Goal: Task Accomplishment & Management: Manage account settings

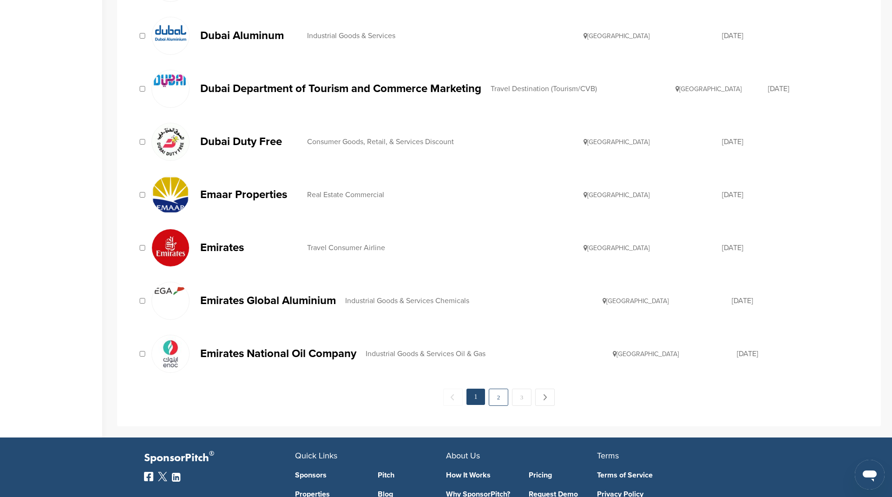
click at [497, 388] on link "2" at bounding box center [499, 396] width 20 height 17
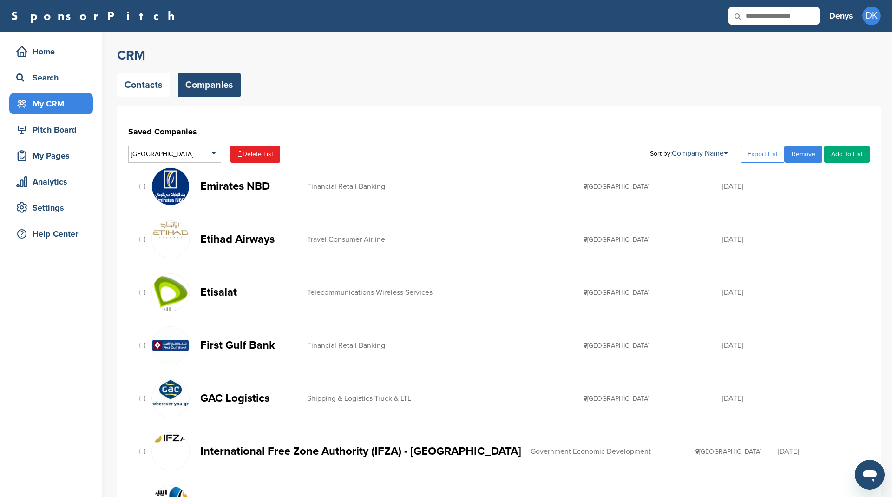
click at [250, 234] on p "Etihad Airways" at bounding box center [249, 239] width 98 height 12
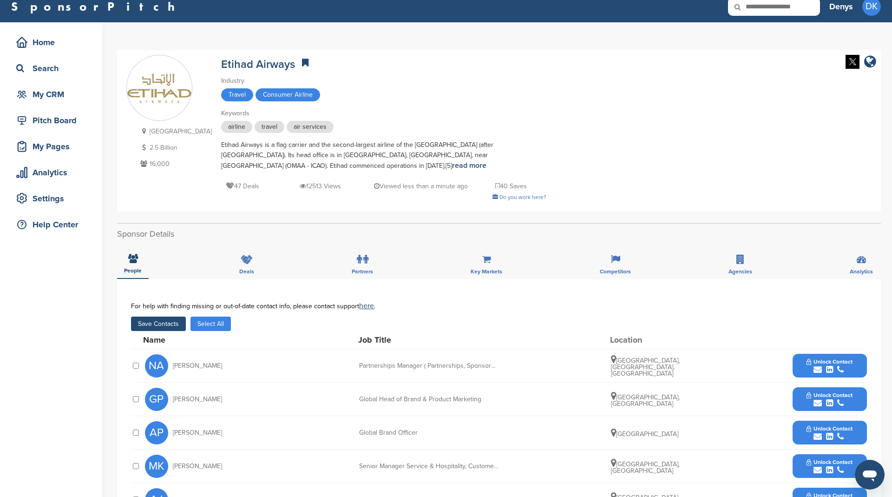
scroll to position [8, 0]
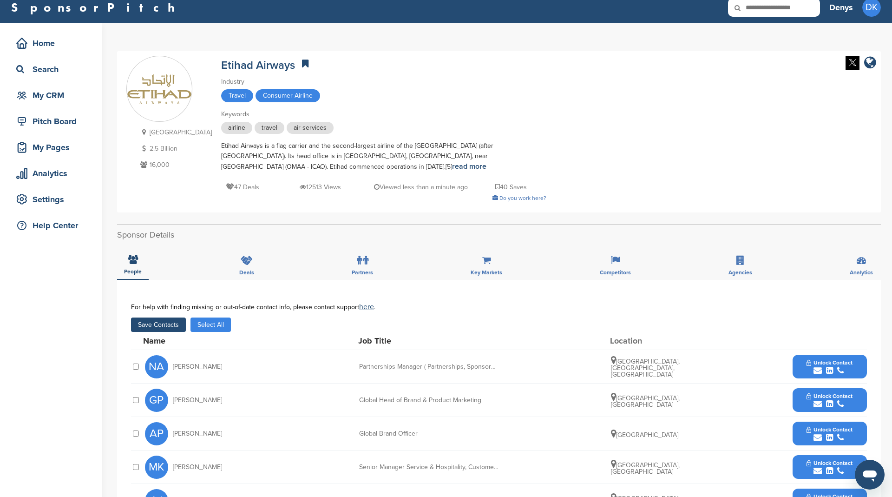
click at [216, 321] on button "Select All" at bounding box center [210, 324] width 40 height 14
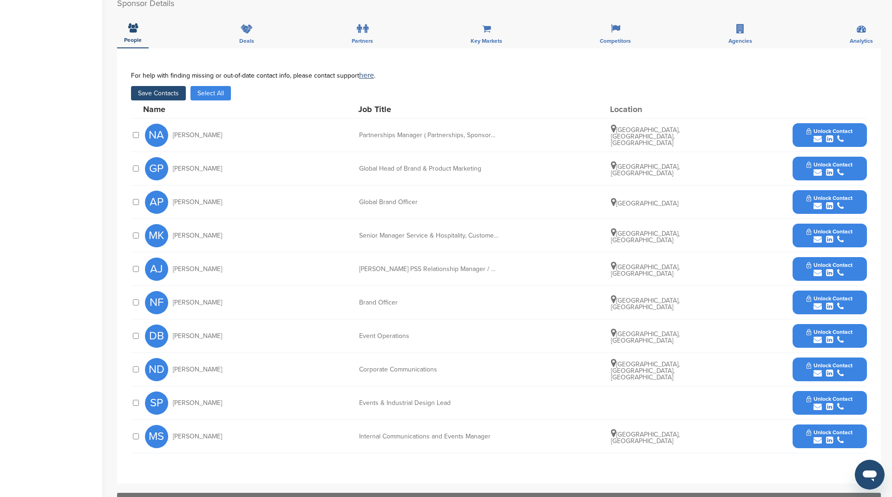
scroll to position [232, 0]
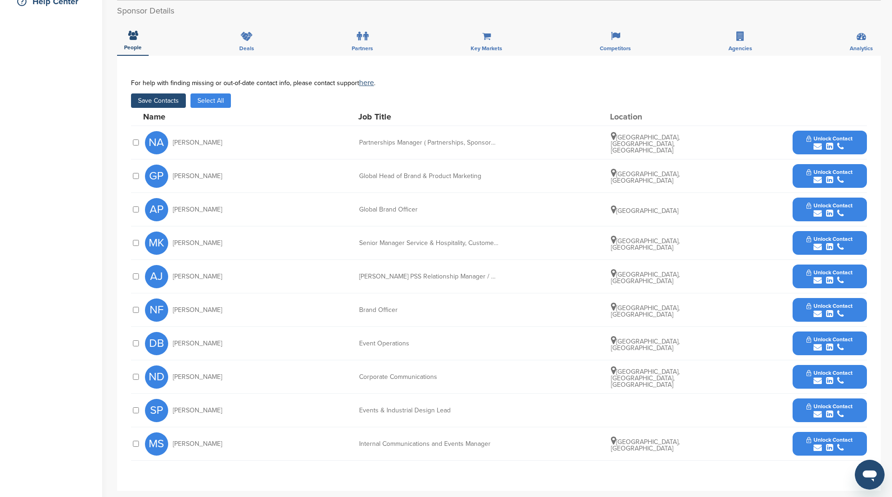
click at [162, 98] on button "Save Contacts" at bounding box center [158, 100] width 55 height 14
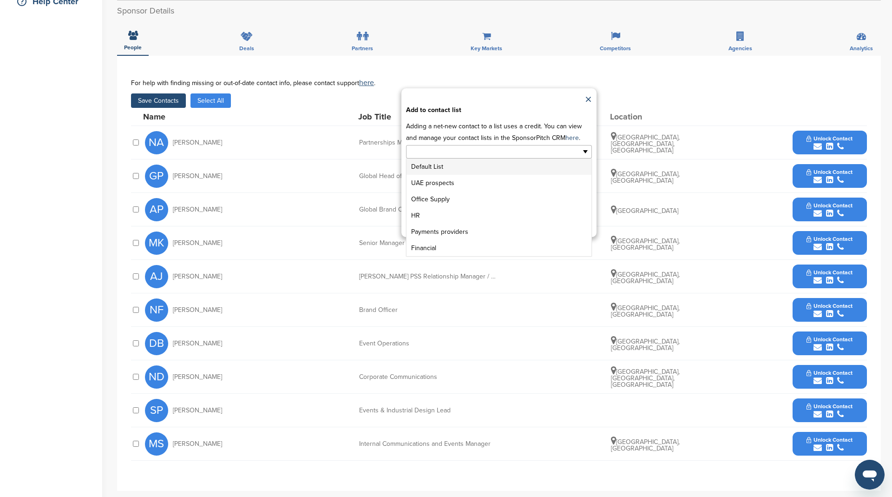
click at [485, 150] on input "text" at bounding box center [459, 151] width 98 height 11
click at [444, 179] on li "UAE prospects" at bounding box center [498, 183] width 185 height 16
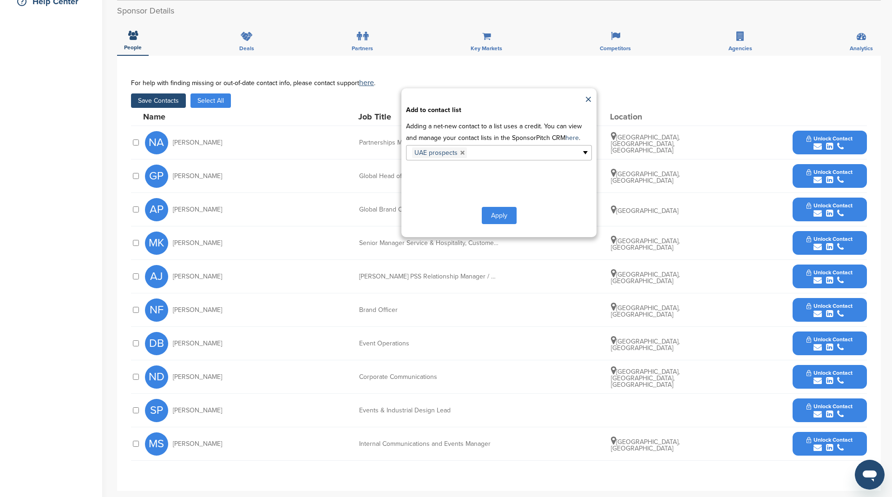
click at [507, 216] on button "Apply" at bounding box center [499, 215] width 35 height 17
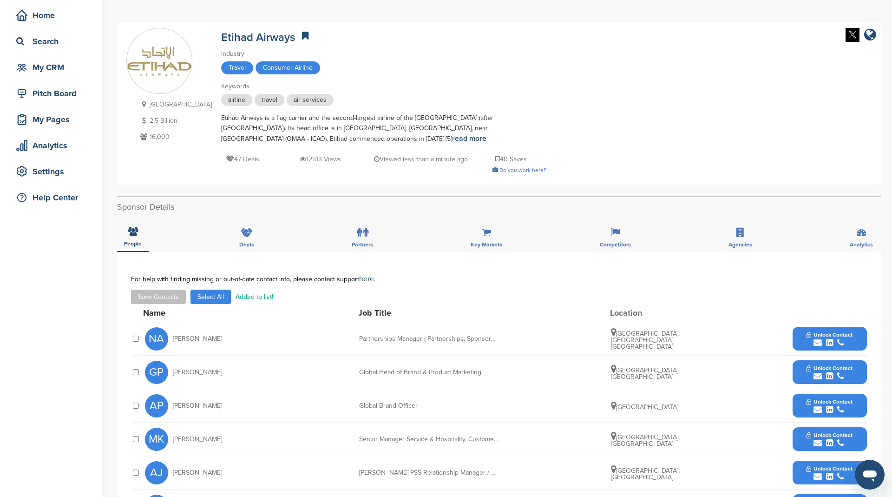
scroll to position [0, 0]
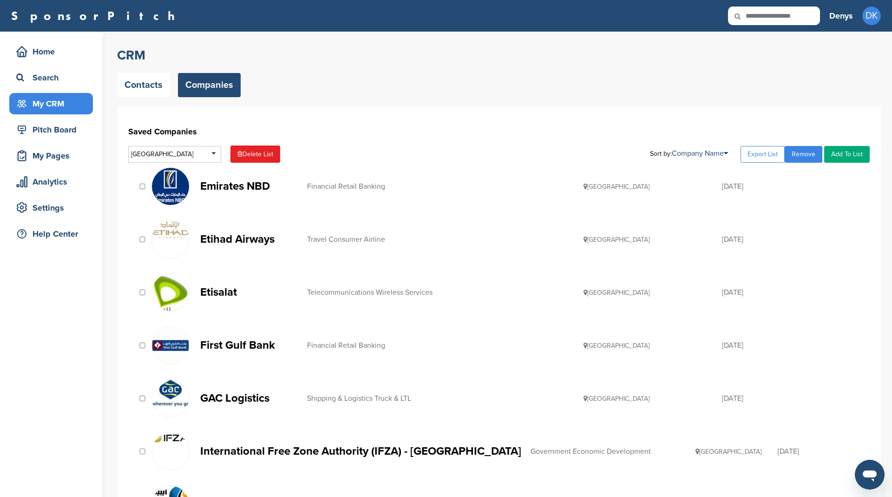
click at [233, 393] on p "GAC Logistics" at bounding box center [249, 398] width 98 height 12
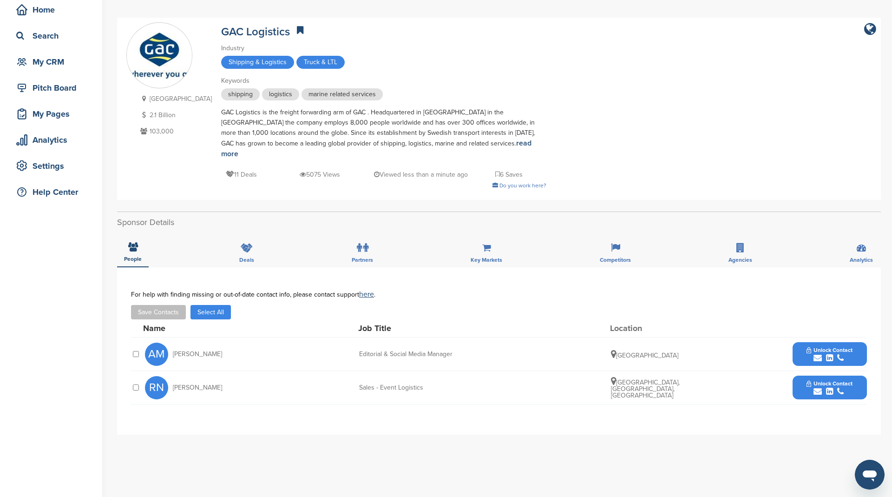
scroll to position [80, 0]
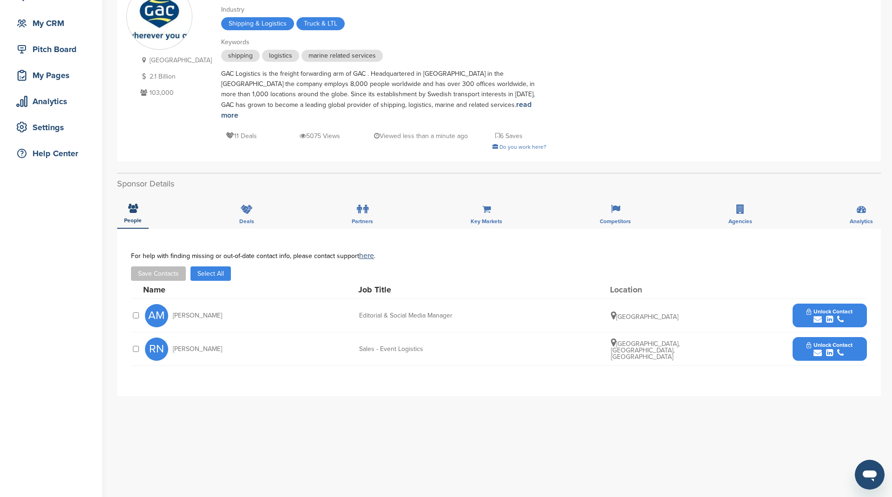
click at [222, 266] on button "Select All" at bounding box center [210, 273] width 40 height 14
click at [160, 266] on button "Save Contacts" at bounding box center [158, 273] width 55 height 14
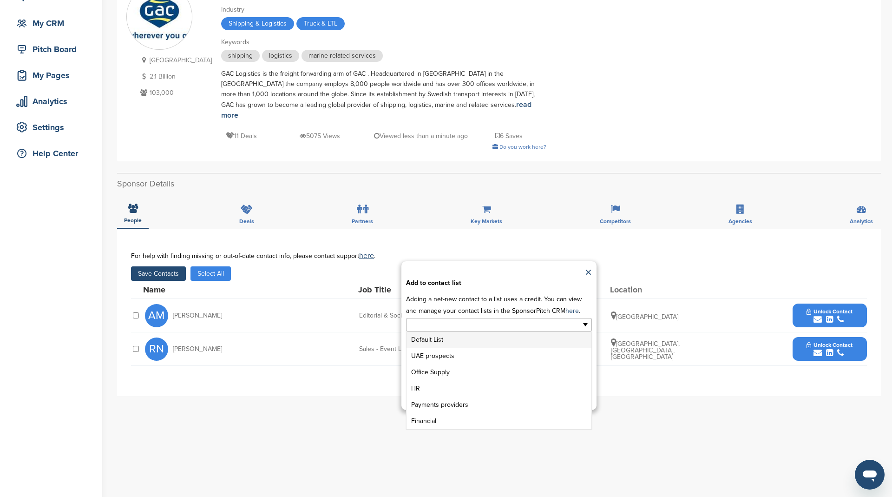
click at [450, 319] on input "text" at bounding box center [459, 324] width 98 height 11
click at [441, 347] on li "UAE prospects" at bounding box center [498, 355] width 185 height 16
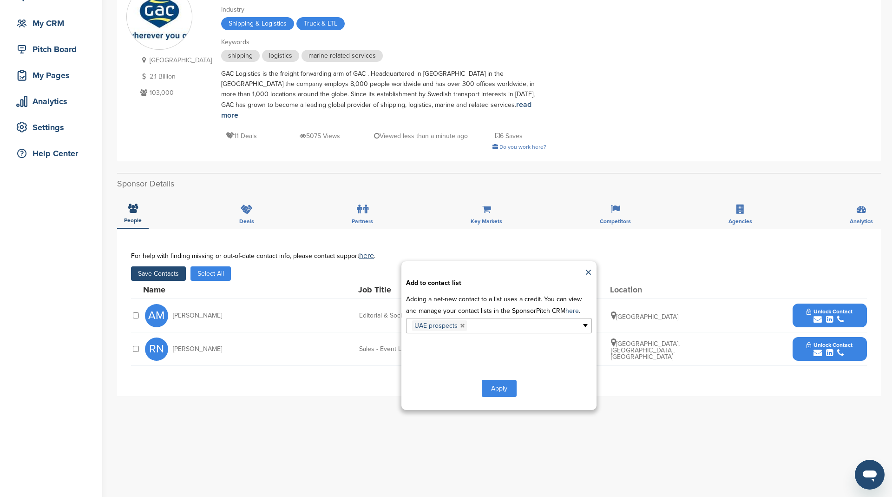
click at [500, 379] on button "Apply" at bounding box center [499, 387] width 35 height 17
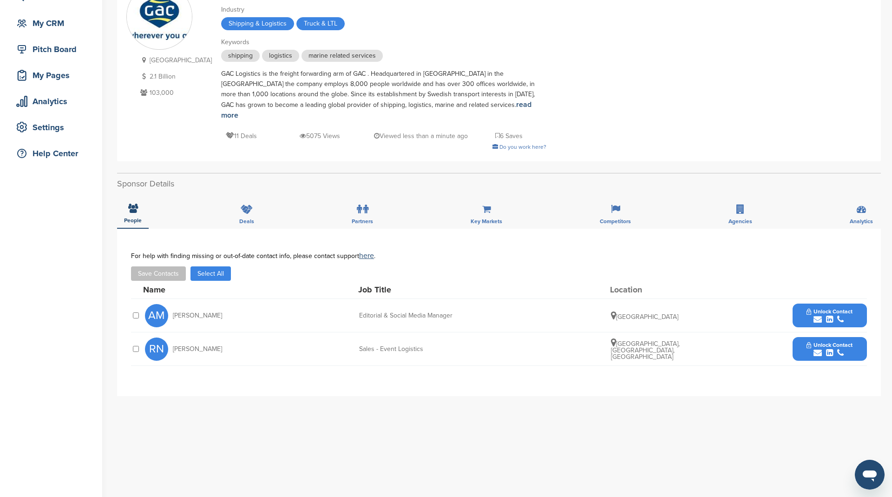
scroll to position [0, 0]
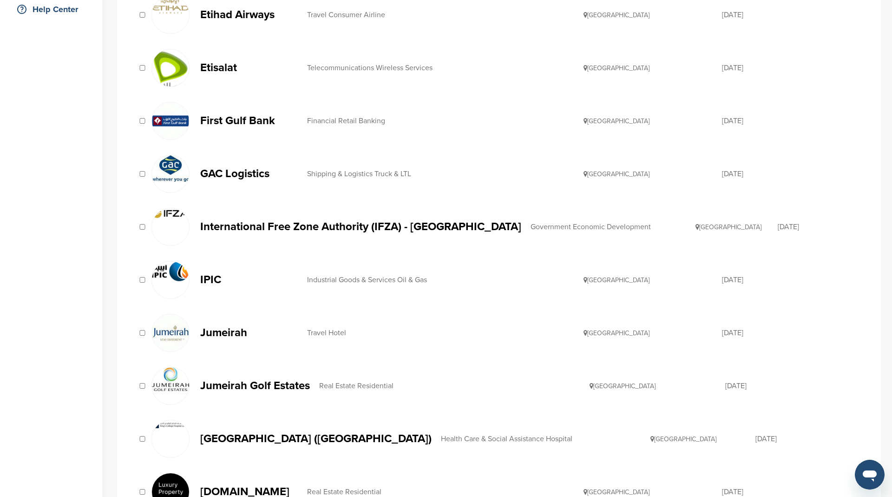
scroll to position [228, 0]
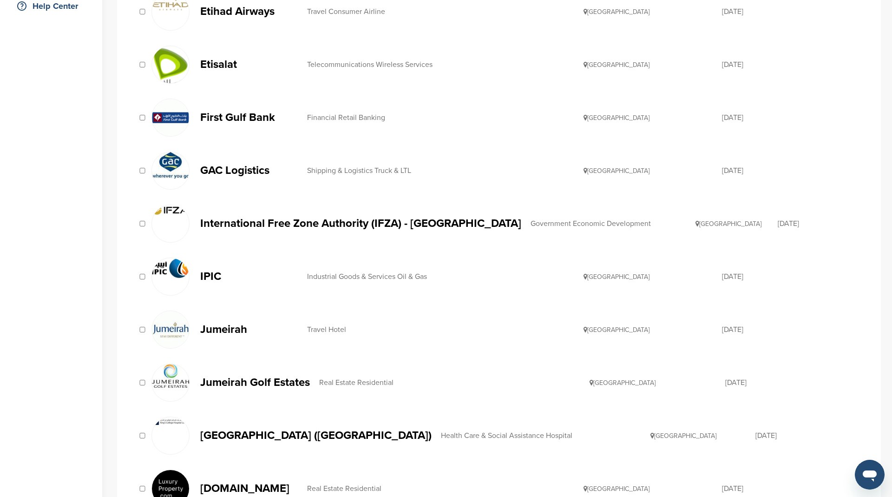
click at [221, 327] on p "Jumeirah" at bounding box center [249, 329] width 98 height 12
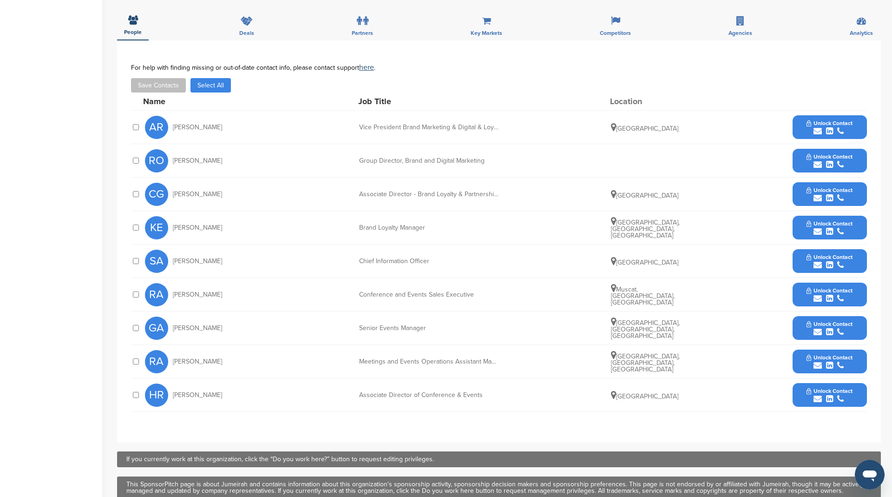
scroll to position [316, 0]
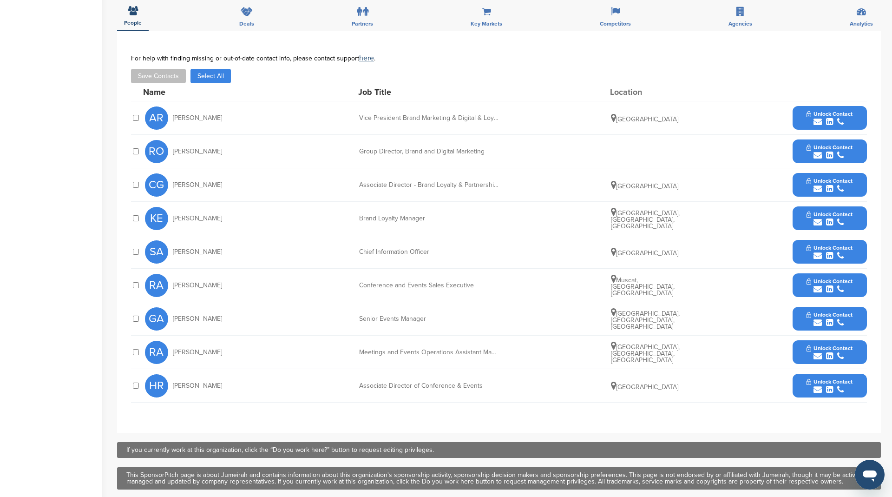
click at [213, 69] on button "Select All" at bounding box center [210, 76] width 40 height 14
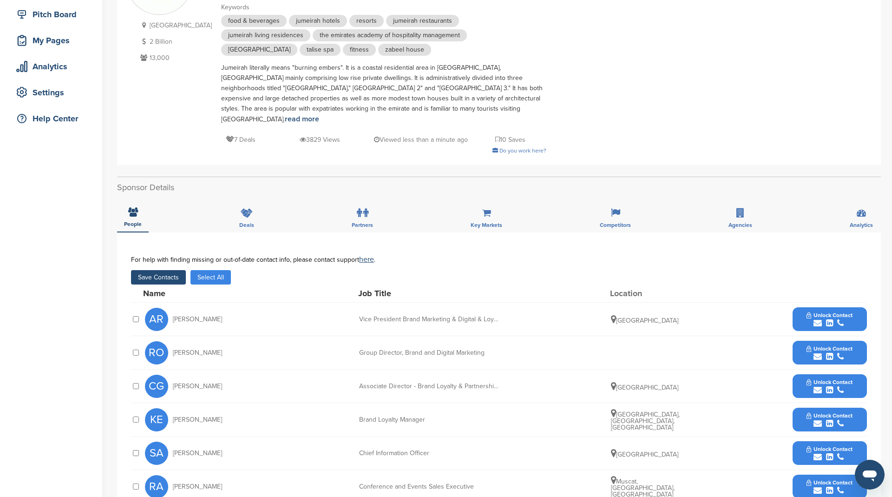
scroll to position [109, 0]
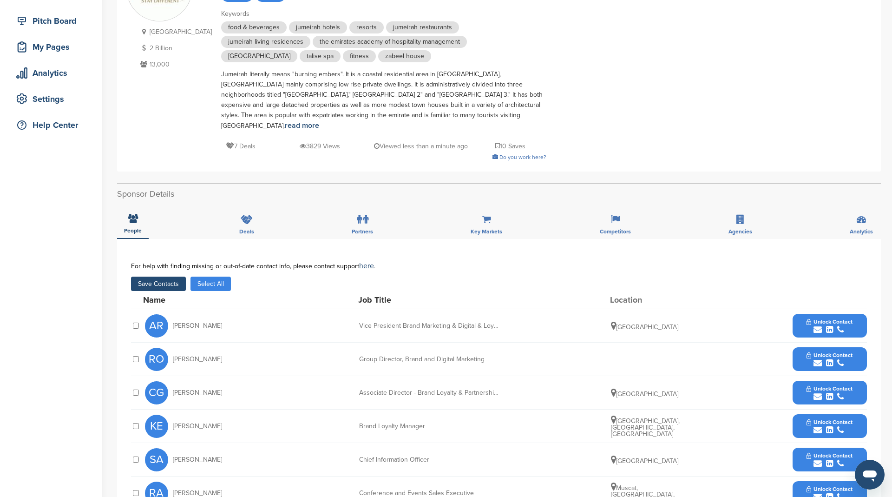
click at [160, 276] on button "Save Contacts" at bounding box center [158, 283] width 55 height 14
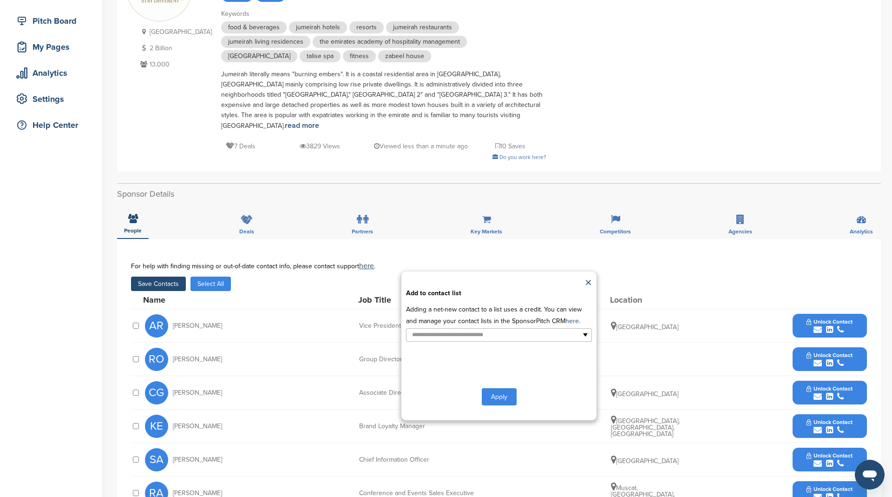
click at [469, 331] on div "**********" at bounding box center [498, 345] width 195 height 149
click at [481, 329] on input "text" at bounding box center [459, 334] width 98 height 11
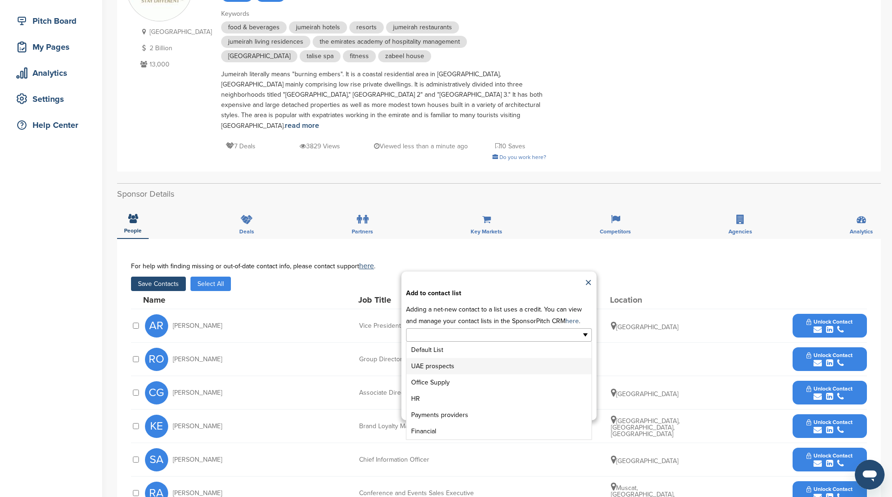
click at [456, 358] on li "UAE prospects" at bounding box center [498, 366] width 185 height 16
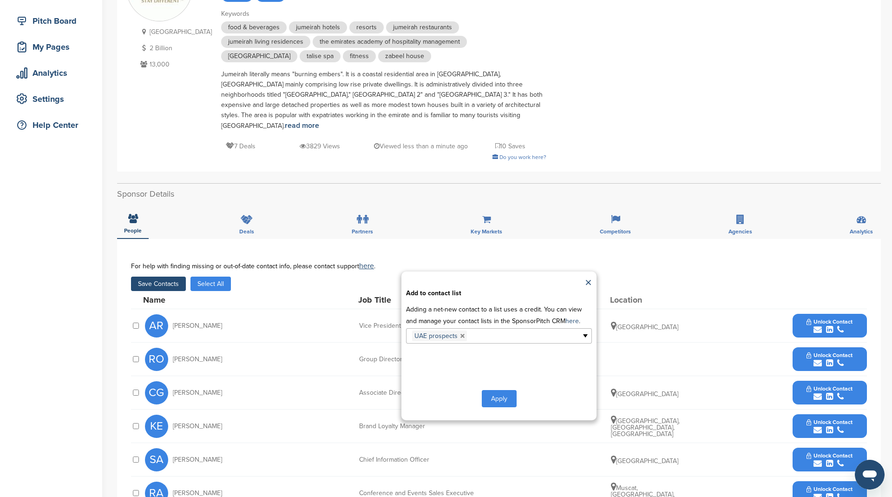
click at [500, 390] on button "Apply" at bounding box center [499, 398] width 35 height 17
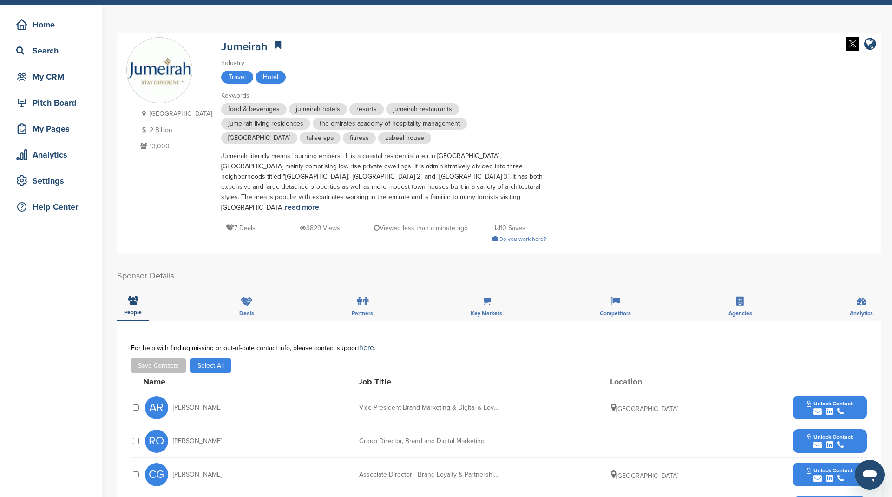
scroll to position [0, 0]
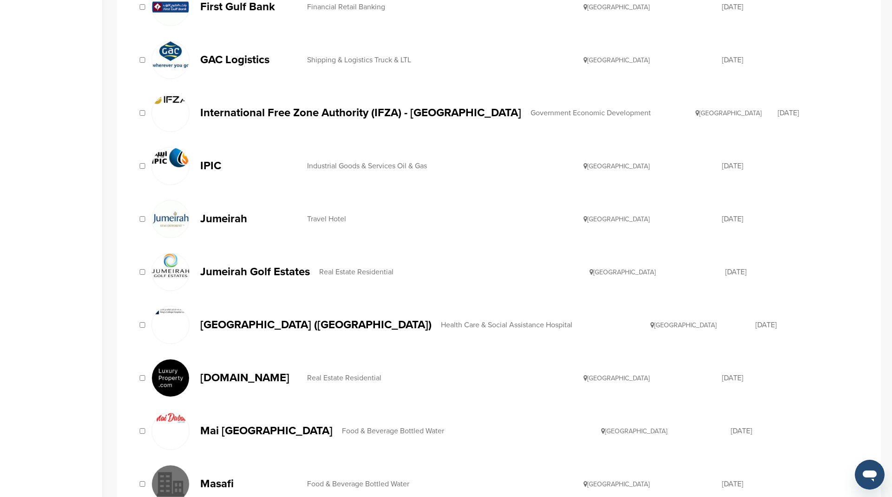
scroll to position [339, 0]
click at [253, 265] on p "Jumeirah Golf Estates" at bounding box center [255, 271] width 110 height 12
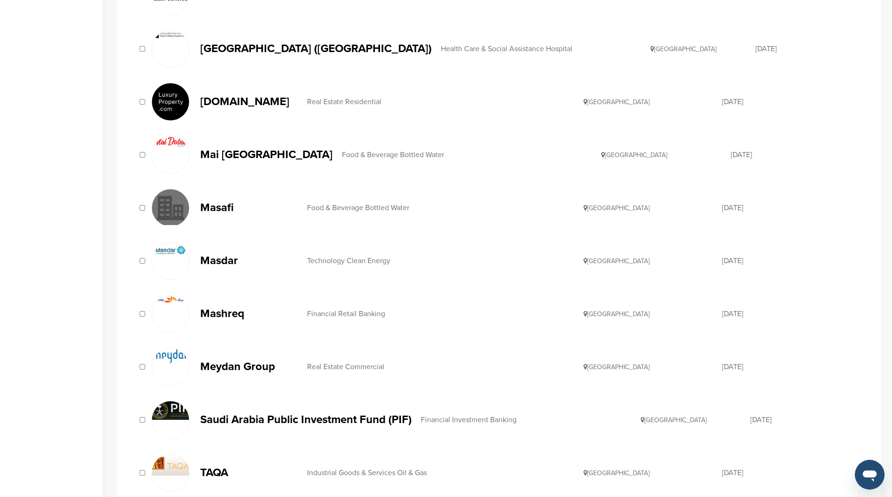
scroll to position [547, 0]
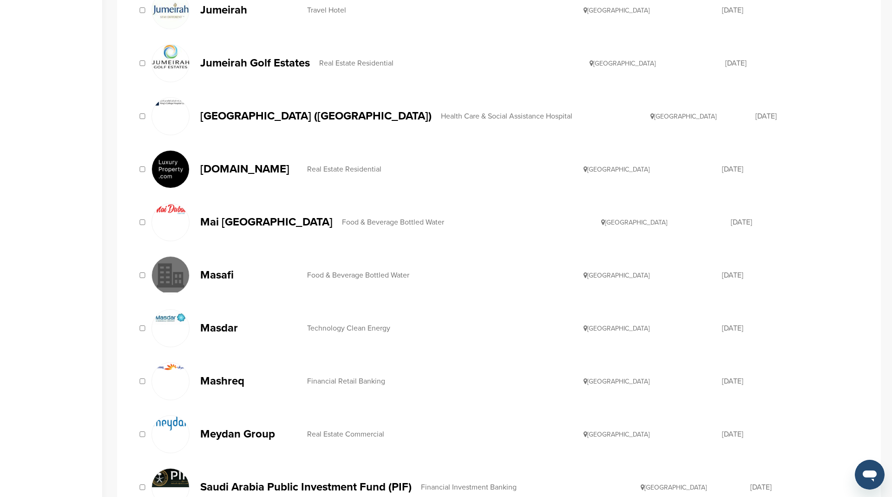
click at [261, 163] on p "[DOMAIN_NAME]" at bounding box center [249, 169] width 98 height 12
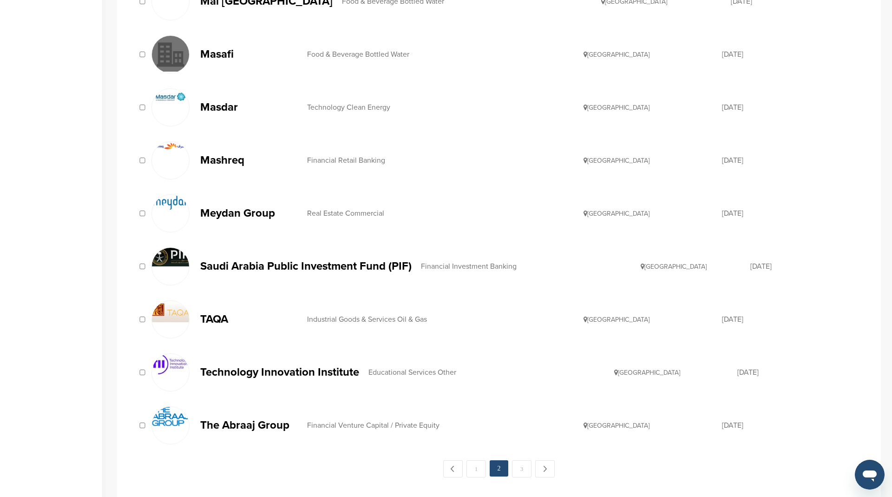
scroll to position [768, 0]
click at [226, 48] on p "Masafi" at bounding box center [249, 54] width 98 height 12
click at [228, 101] on p "Masdar" at bounding box center [249, 107] width 98 height 12
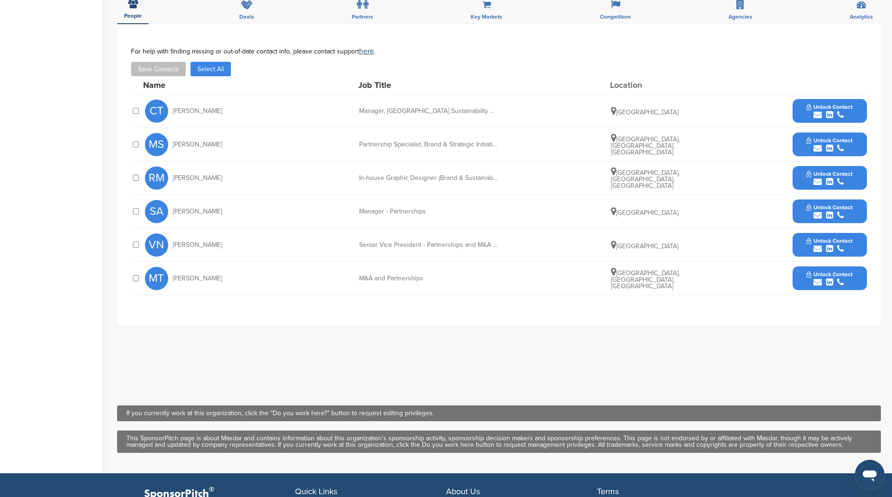
scroll to position [317, 0]
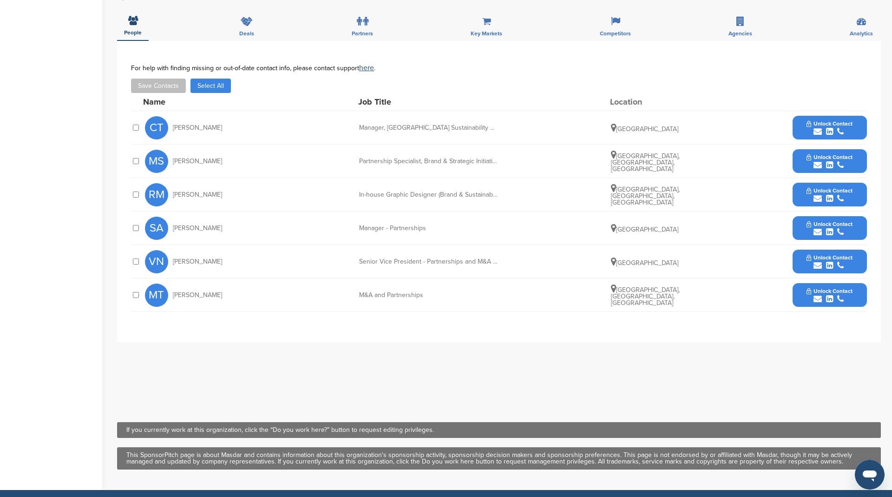
click at [196, 85] on button "Select All" at bounding box center [210, 85] width 40 height 14
click at [133, 255] on div "VN Vladimir Nicolaas Senior Vice President - Partnerships and M&A - Global Offs…" at bounding box center [499, 261] width 736 height 33
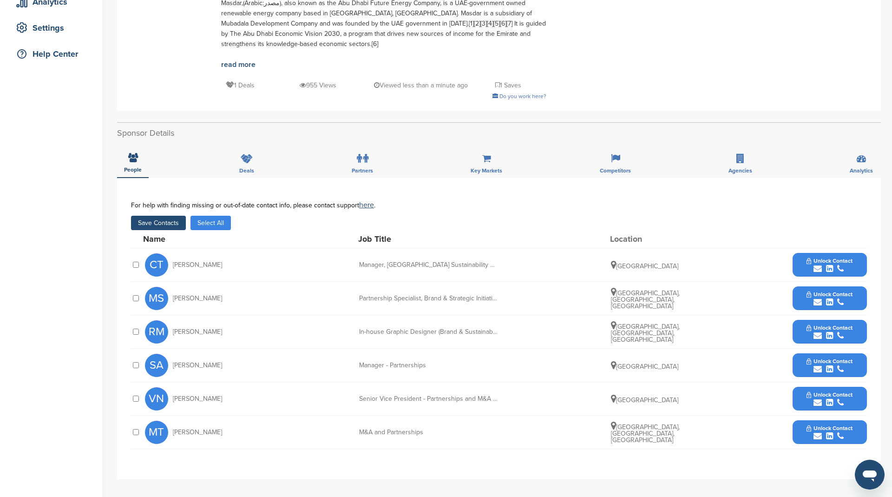
scroll to position [177, 0]
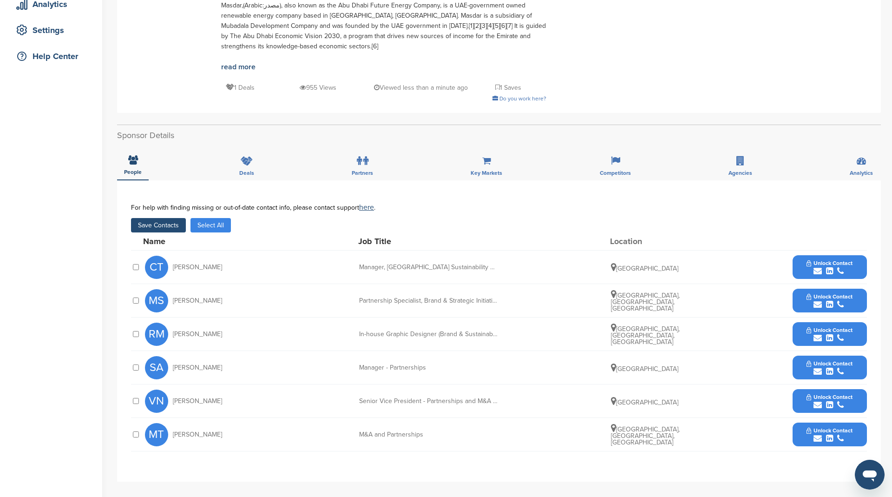
click at [167, 225] on button "Save Contacts" at bounding box center [158, 225] width 55 height 14
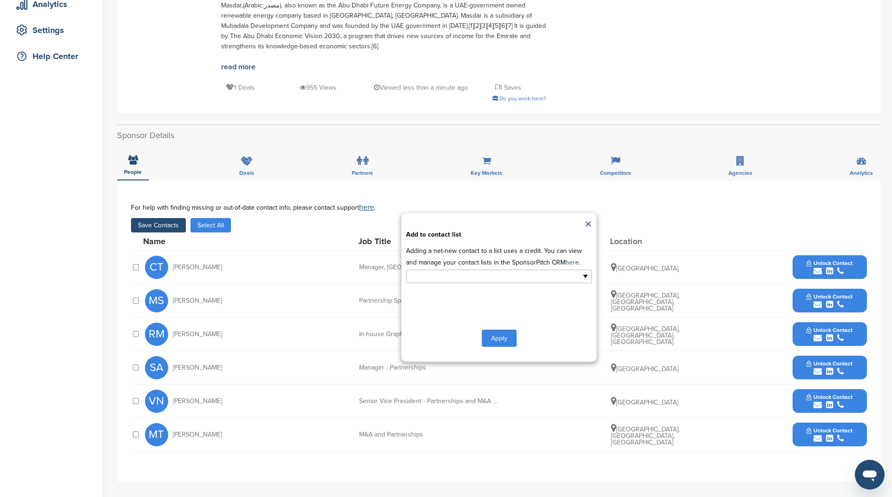
click at [493, 271] on input "text" at bounding box center [459, 276] width 98 height 11
click at [456, 301] on li "UAE prospects" at bounding box center [498, 307] width 185 height 16
click at [495, 335] on button "Apply" at bounding box center [499, 339] width 35 height 17
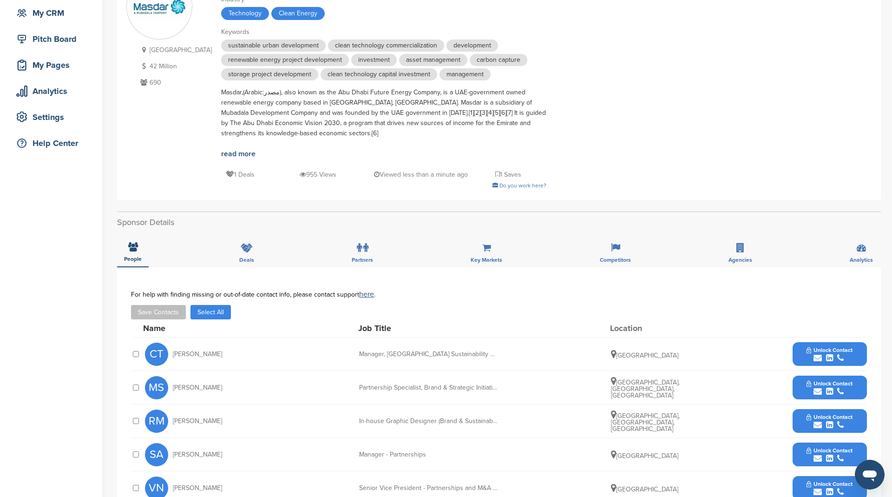
scroll to position [0, 0]
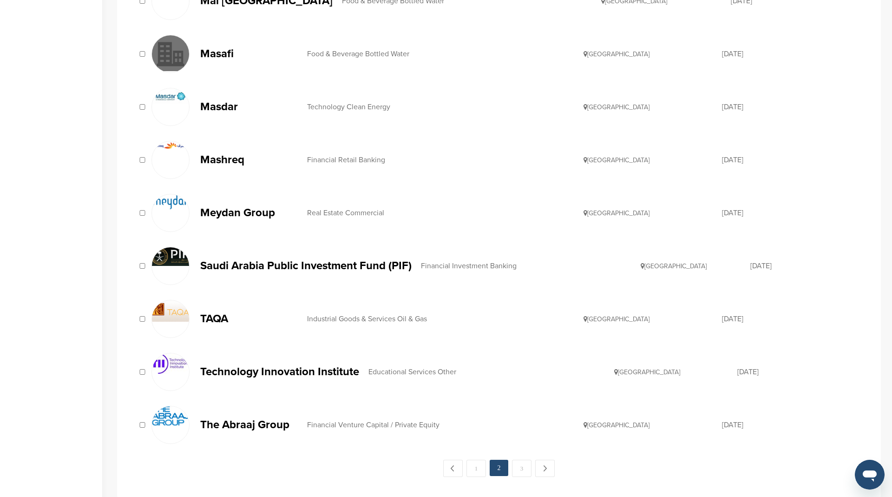
click at [261, 207] on p "Meydan Group" at bounding box center [249, 213] width 98 height 12
click at [345, 260] on p "Saudi Arabia Public Investment Fund (PIF)" at bounding box center [305, 266] width 211 height 12
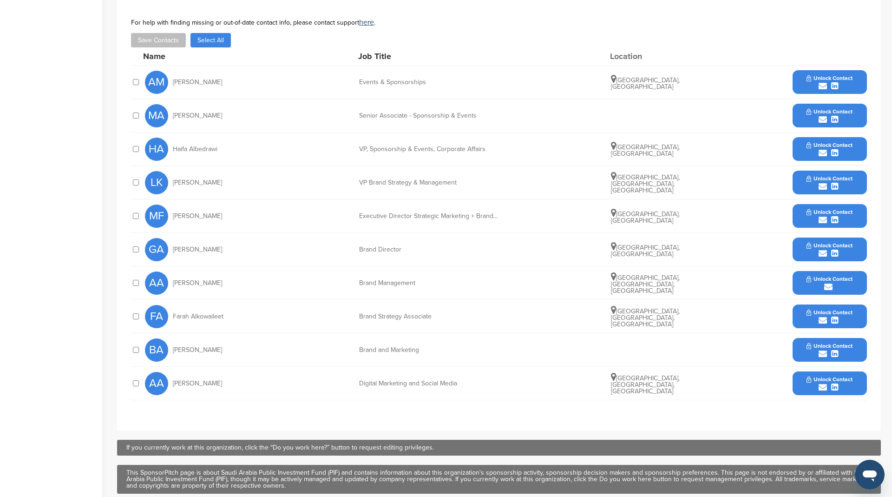
scroll to position [280, 0]
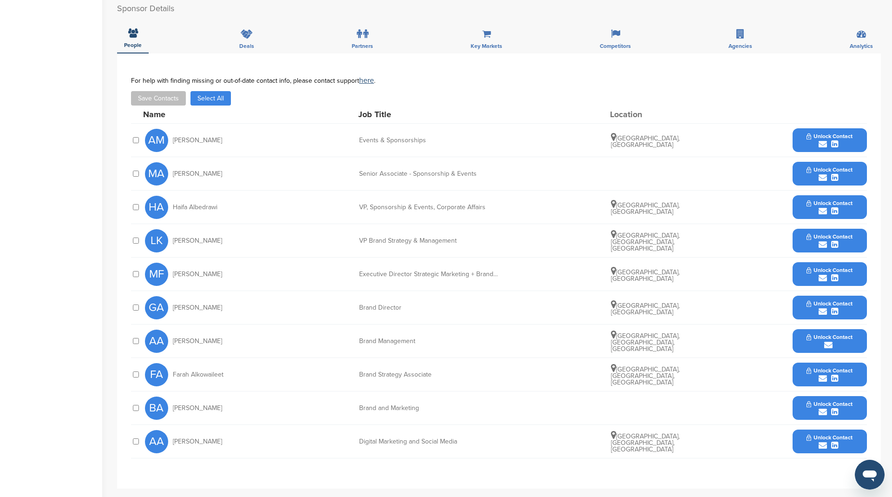
click at [217, 91] on button "Select All" at bounding box center [210, 98] width 40 height 14
click at [151, 91] on button "Save Contacts" at bounding box center [158, 98] width 55 height 14
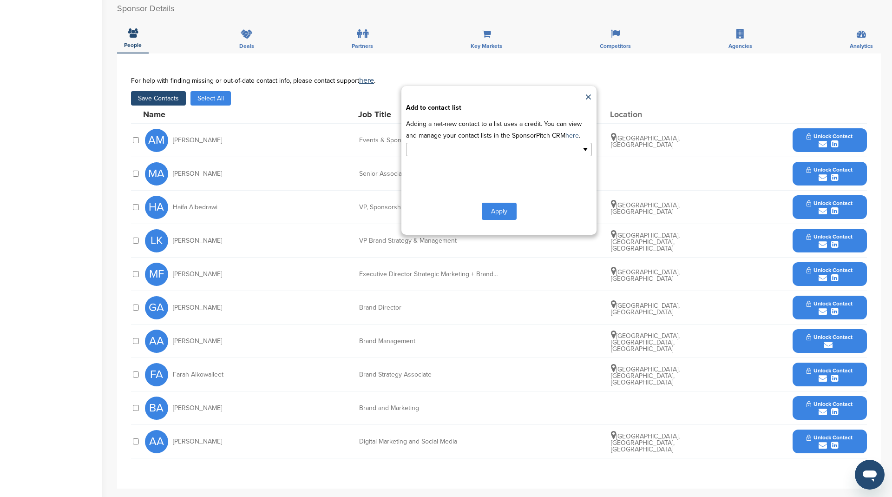
click at [459, 144] on input "text" at bounding box center [459, 149] width 98 height 11
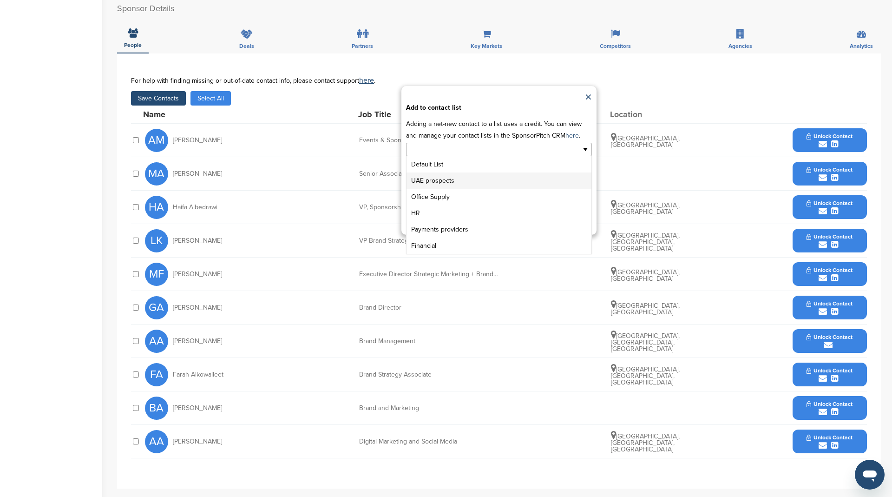
click at [444, 172] on li "UAE prospects" at bounding box center [498, 180] width 185 height 16
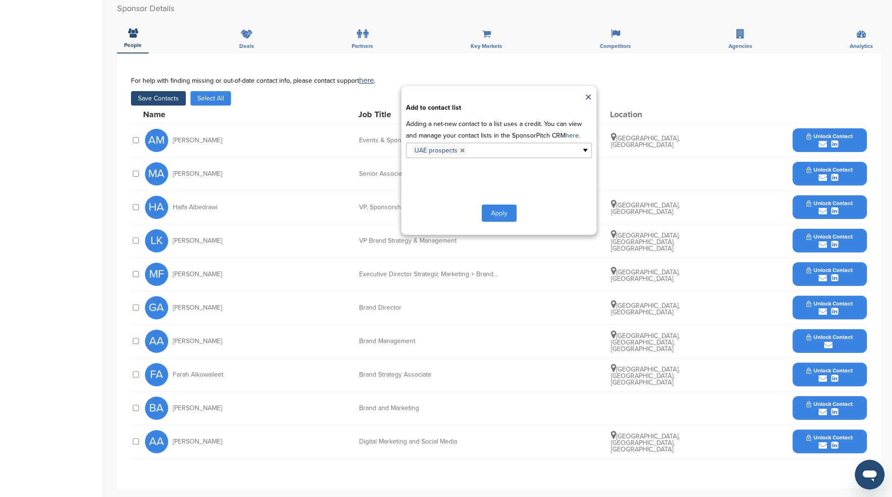
click at [490, 204] on button "Apply" at bounding box center [499, 212] width 35 height 17
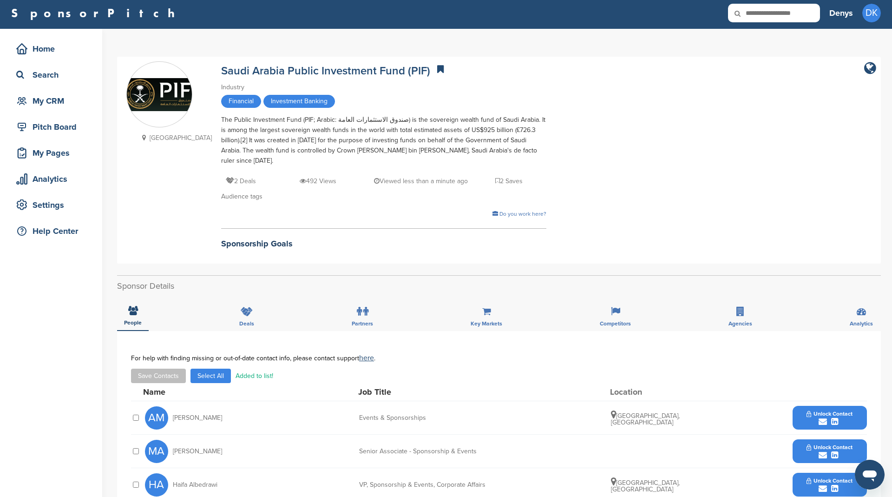
scroll to position [0, 0]
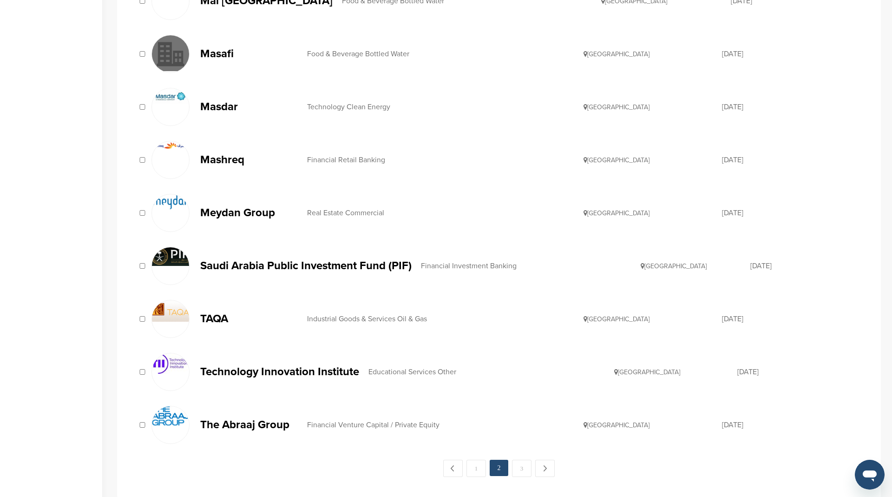
click at [334, 366] on p "Technology Innovation Institute" at bounding box center [279, 372] width 159 height 12
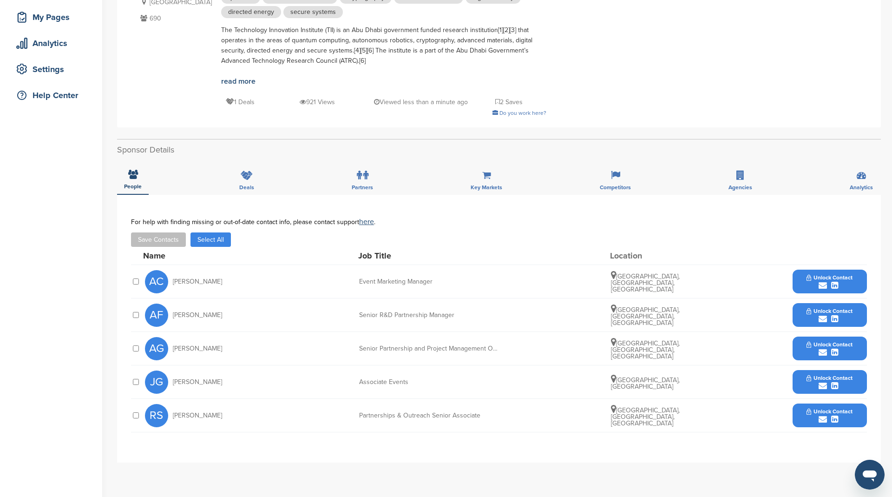
scroll to position [262, 0]
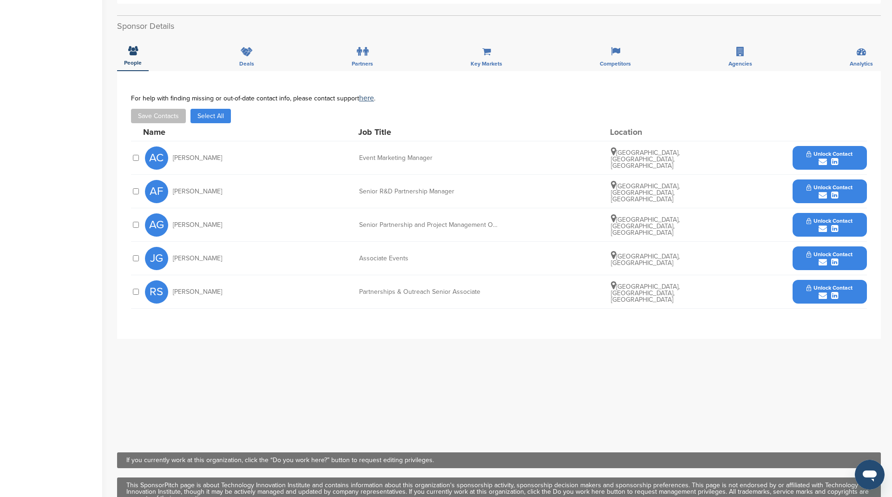
click at [212, 112] on button "Select All" at bounding box center [210, 116] width 40 height 14
click at [165, 117] on button "Save Contacts" at bounding box center [158, 116] width 55 height 14
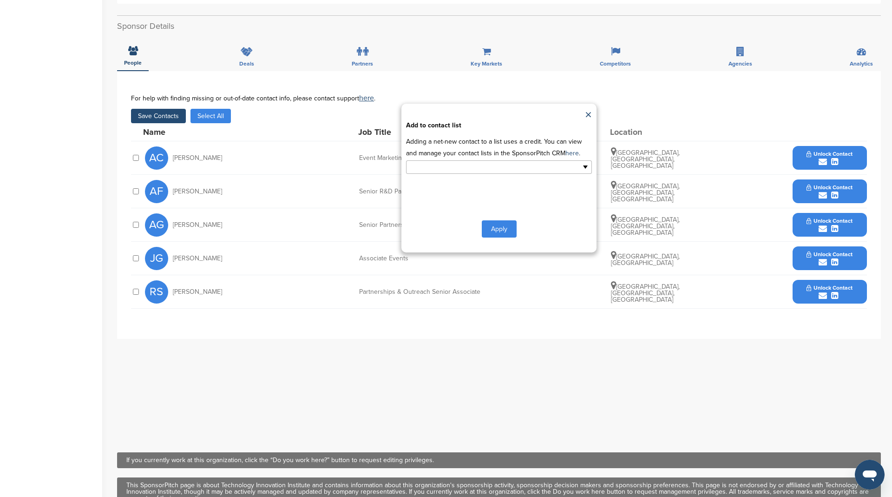
click at [470, 172] on li at bounding box center [459, 167] width 98 height 12
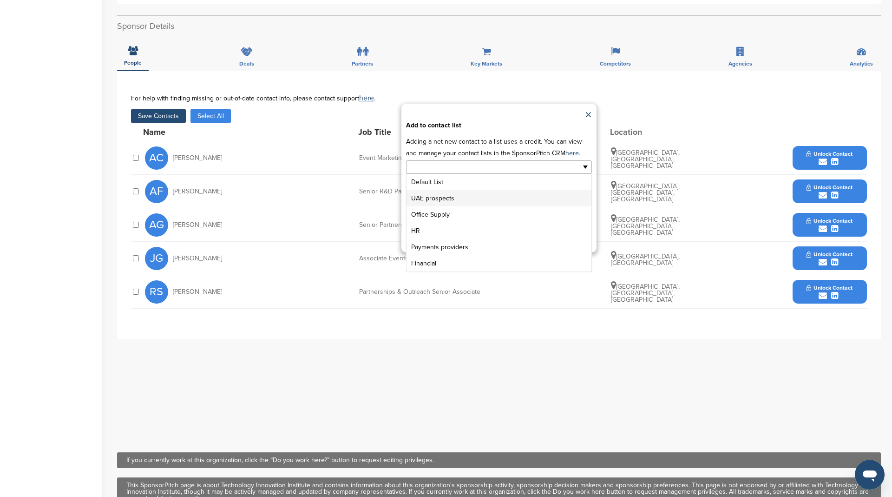
click at [460, 199] on li "UAE prospects" at bounding box center [498, 198] width 185 height 16
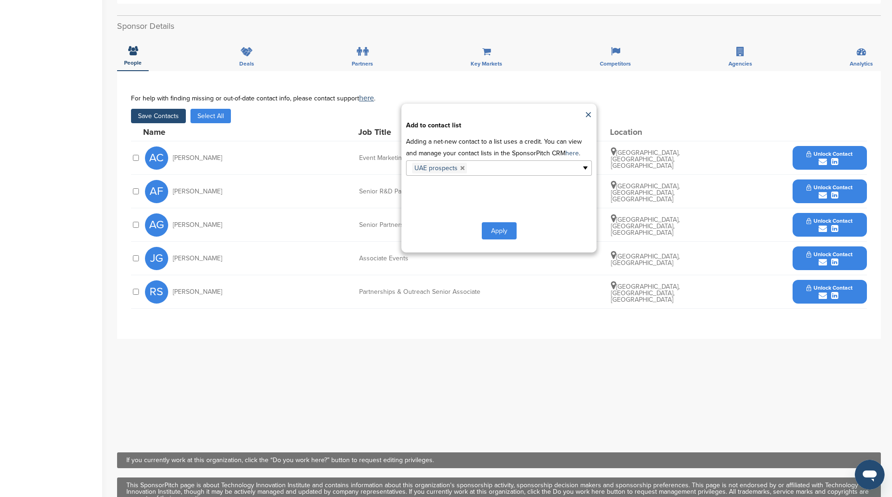
click at [497, 227] on button "Apply" at bounding box center [499, 230] width 35 height 17
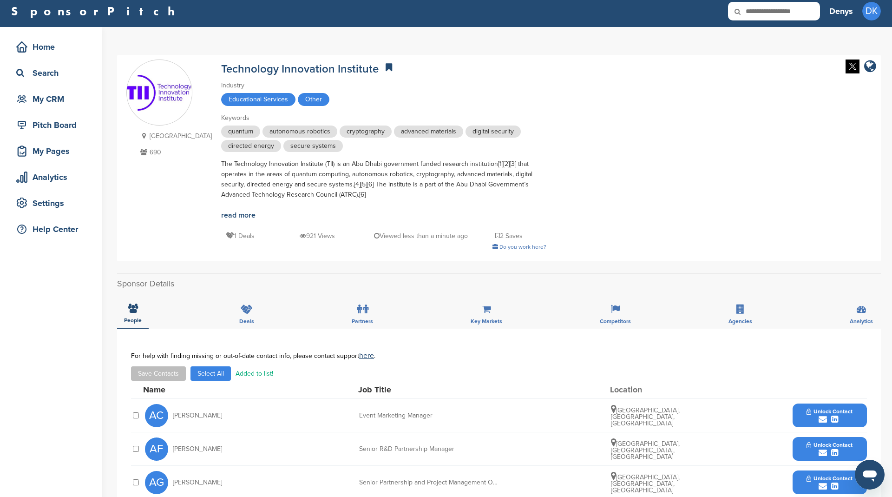
scroll to position [0, 0]
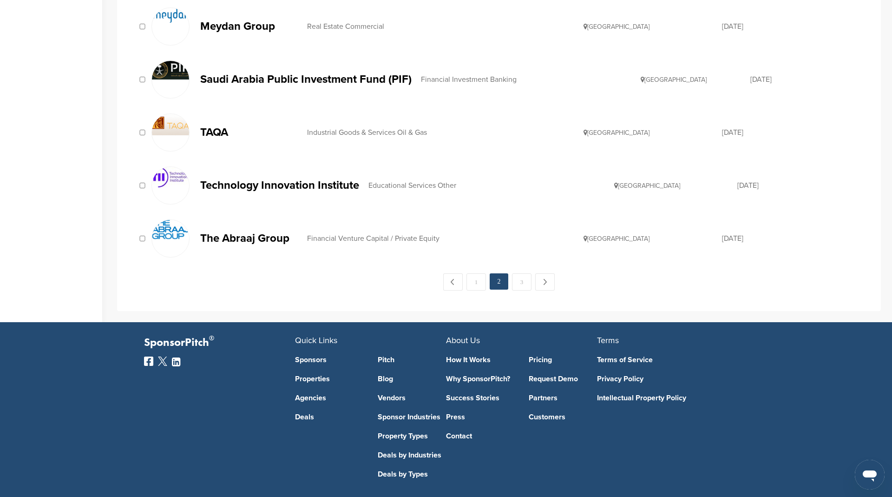
scroll to position [983, 0]
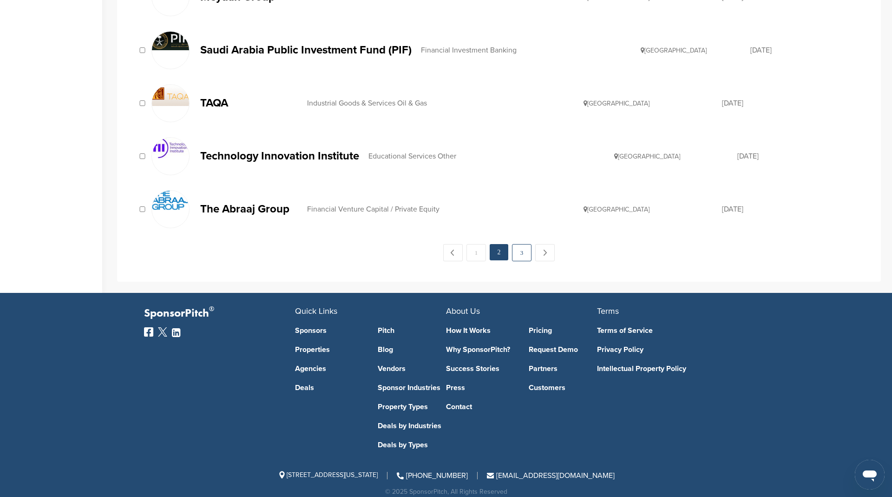
click at [524, 244] on link "3" at bounding box center [522, 252] width 20 height 17
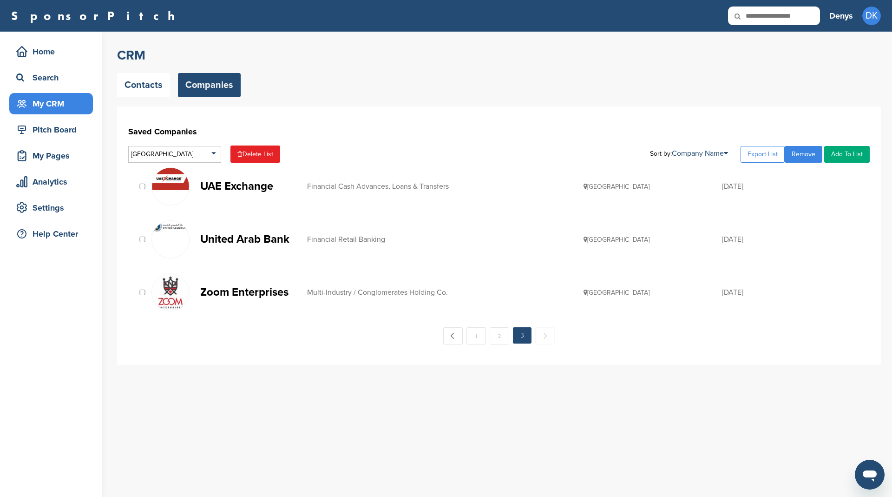
click at [275, 289] on p "Zoom Enterprises" at bounding box center [249, 292] width 98 height 12
click at [59, 103] on div "My CRM" at bounding box center [53, 103] width 79 height 17
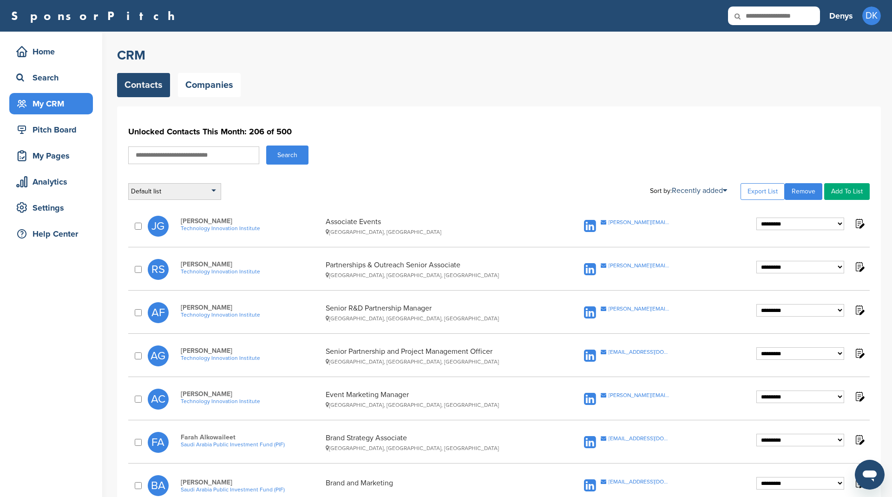
click at [206, 190] on div "Default list" at bounding box center [174, 191] width 93 height 17
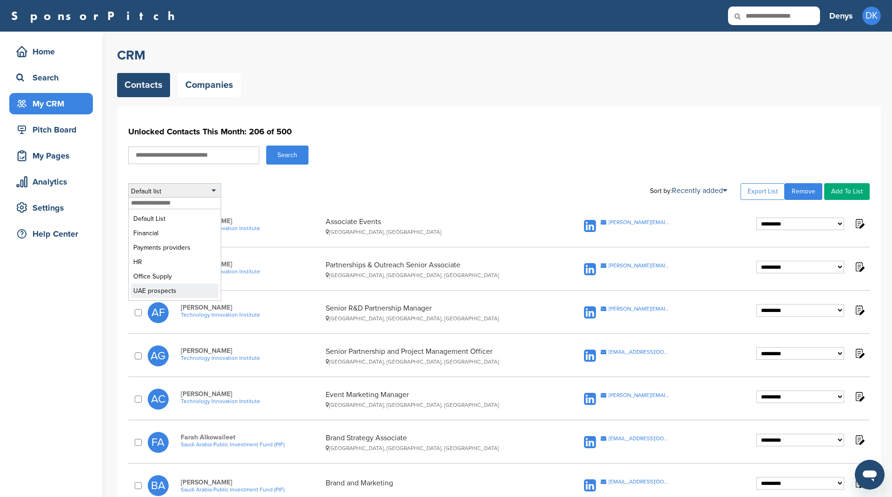
click at [161, 293] on li "UAE prospects" at bounding box center [174, 290] width 87 height 14
click at [175, 290] on li "UAE prospects" at bounding box center [174, 290] width 87 height 14
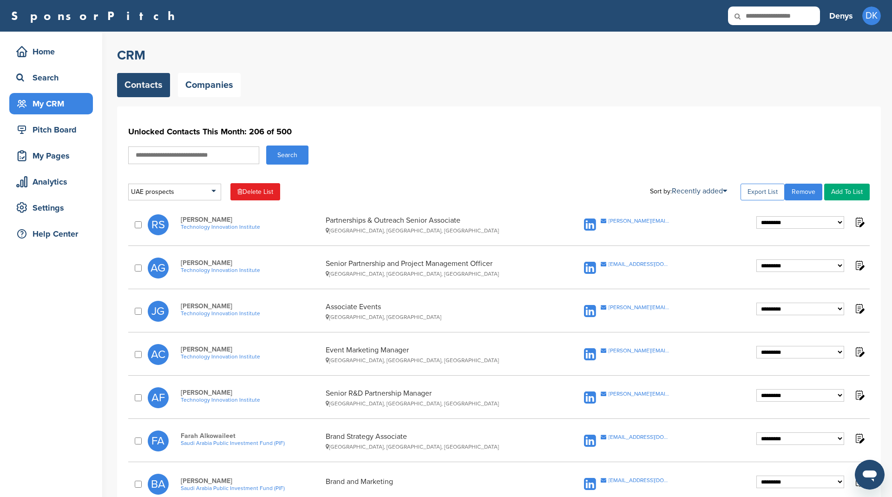
click at [770, 188] on link "Export List" at bounding box center [762, 191] width 44 height 17
